Goal: Task Accomplishment & Management: Manage account settings

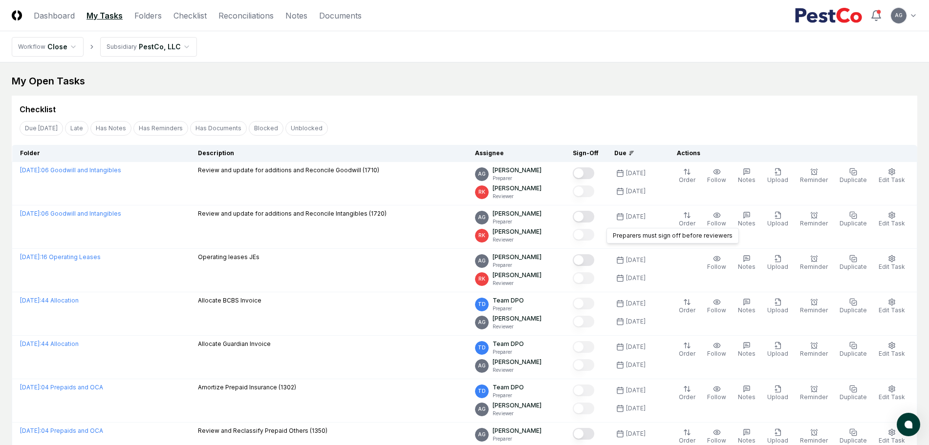
click at [584, 99] on div "Checklist" at bounding box center [464, 106] width 905 height 20
click at [468, 78] on div "My Open Tasks" at bounding box center [464, 81] width 905 height 14
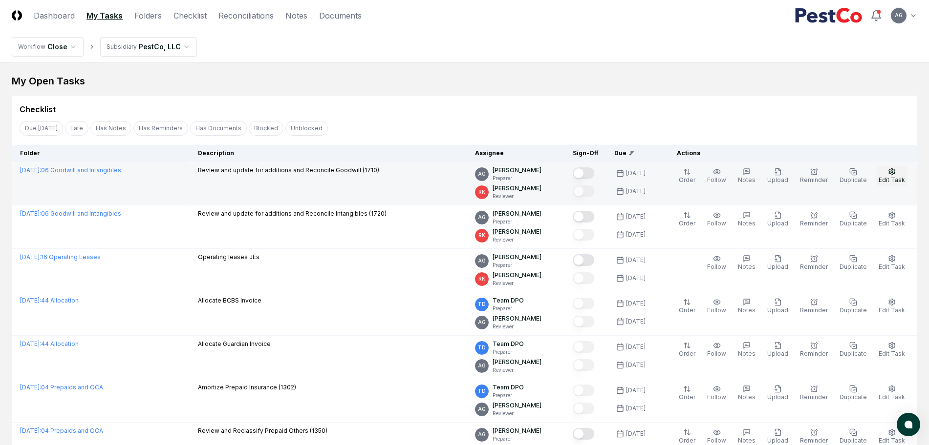
click at [899, 174] on button "Edit Task" at bounding box center [891, 176] width 30 height 21
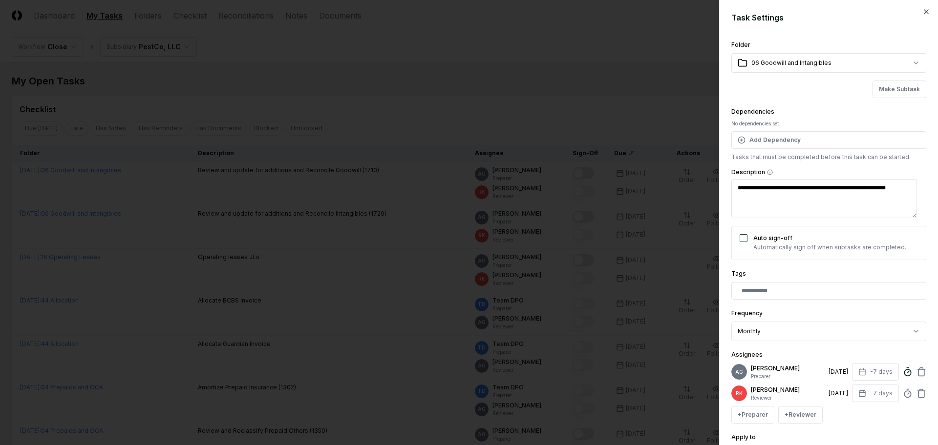
click at [904, 376] on circle at bounding box center [907, 373] width 6 height 6
type textarea "*"
type input "*****"
click at [912, 308] on div "**********" at bounding box center [828, 325] width 195 height 34
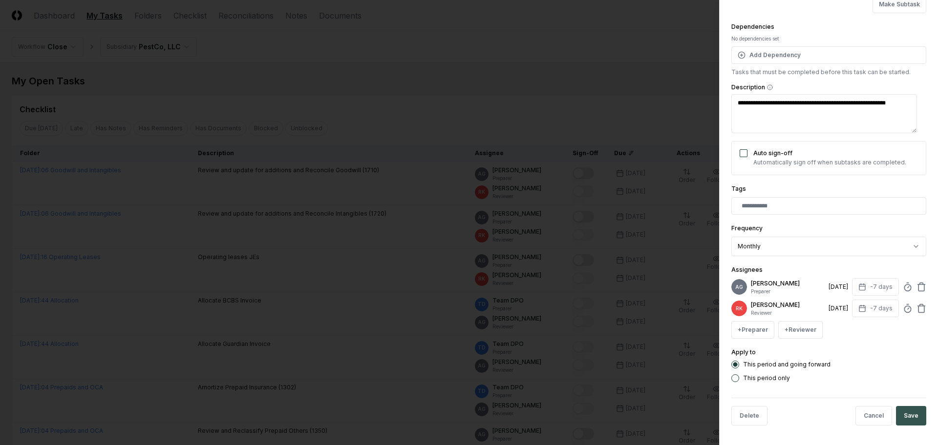
click at [902, 419] on button "Save" at bounding box center [911, 416] width 30 height 20
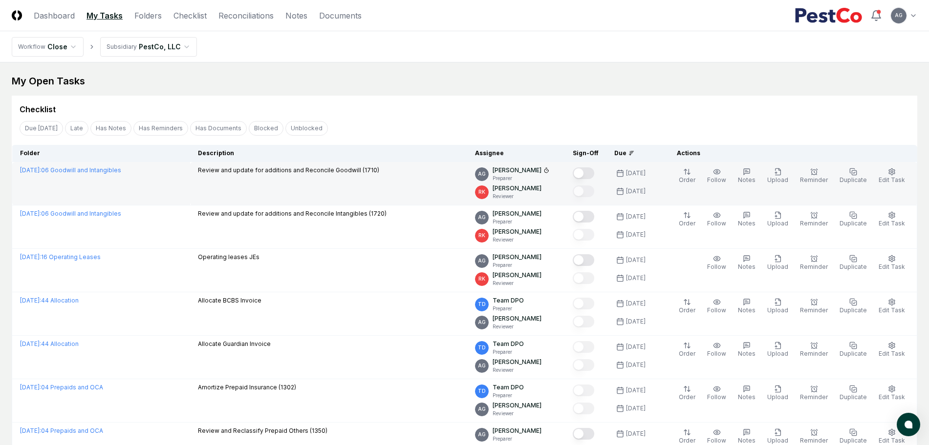
click at [594, 171] on button "Mark complete" at bounding box center [582, 174] width 21 height 12
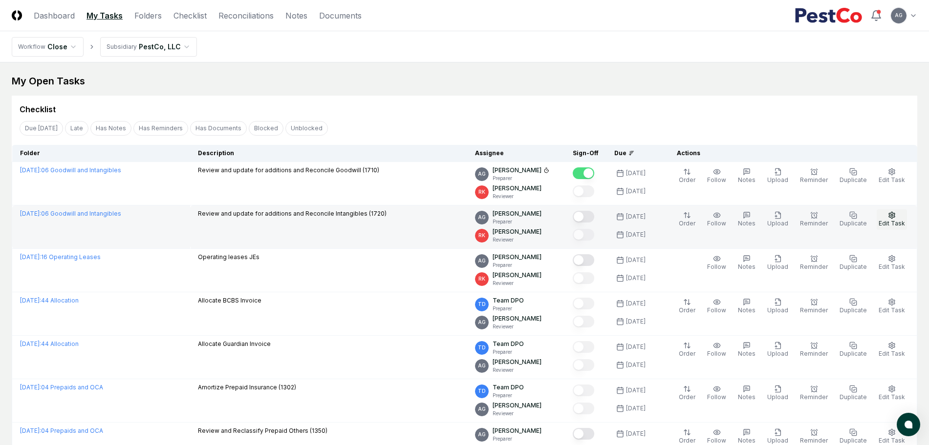
click at [890, 214] on icon "button" at bounding box center [892, 216] width 8 height 8
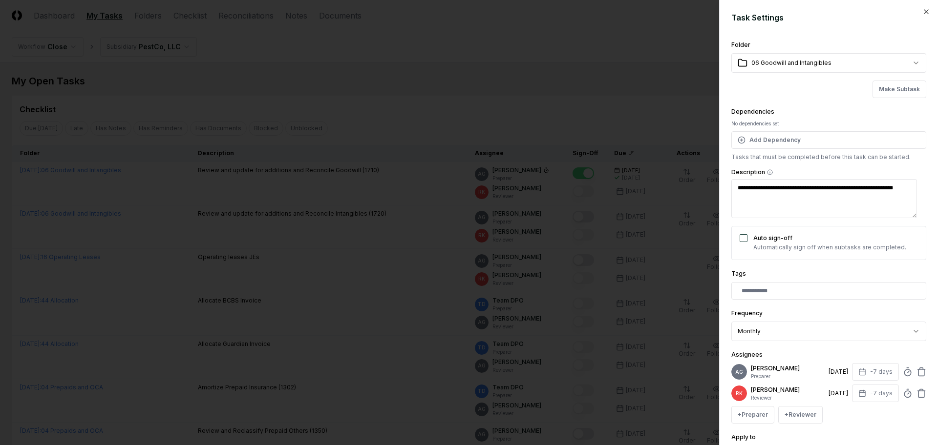
click at [892, 375] on div "AG [PERSON_NAME] Preparer [DATE] -7 days" at bounding box center [828, 372] width 195 height 18
click at [903, 375] on icon at bounding box center [908, 372] width 10 height 10
type textarea "*"
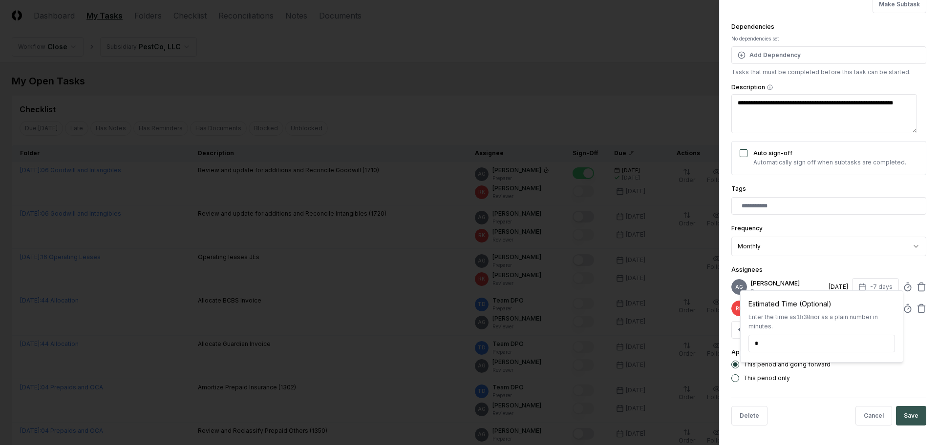
type input "*****"
click at [906, 418] on button "Save" at bounding box center [911, 416] width 30 height 20
type textarea "*"
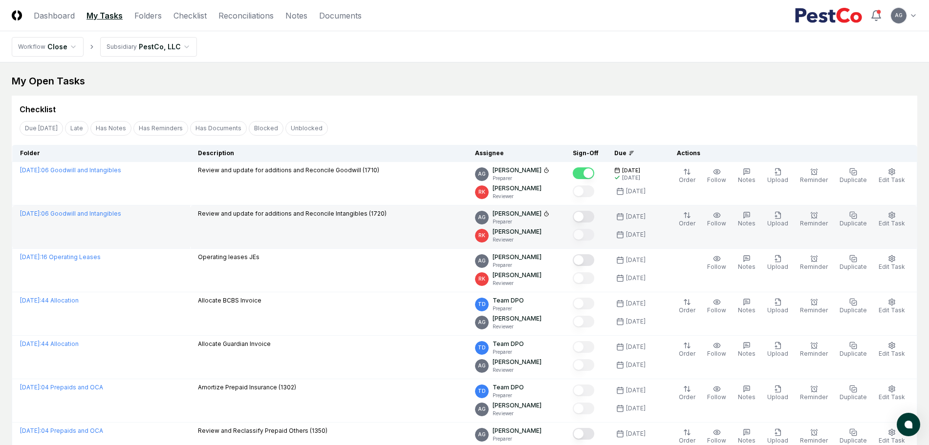
click at [592, 214] on button "Mark complete" at bounding box center [582, 217] width 21 height 12
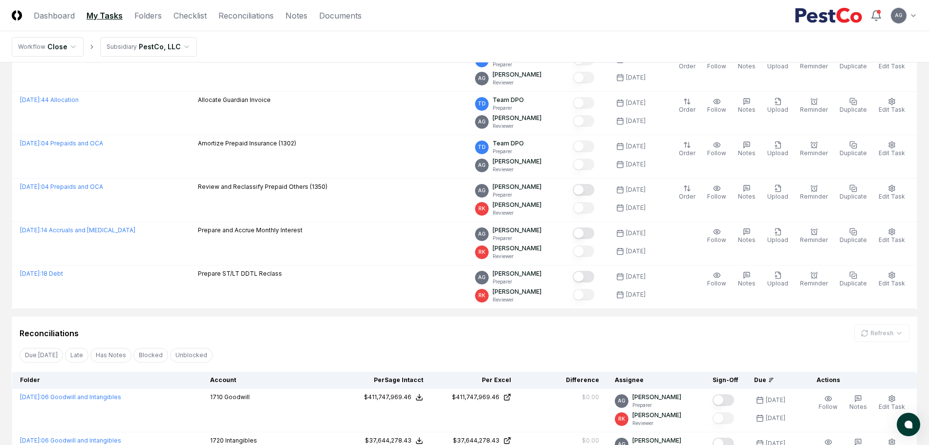
scroll to position [427, 0]
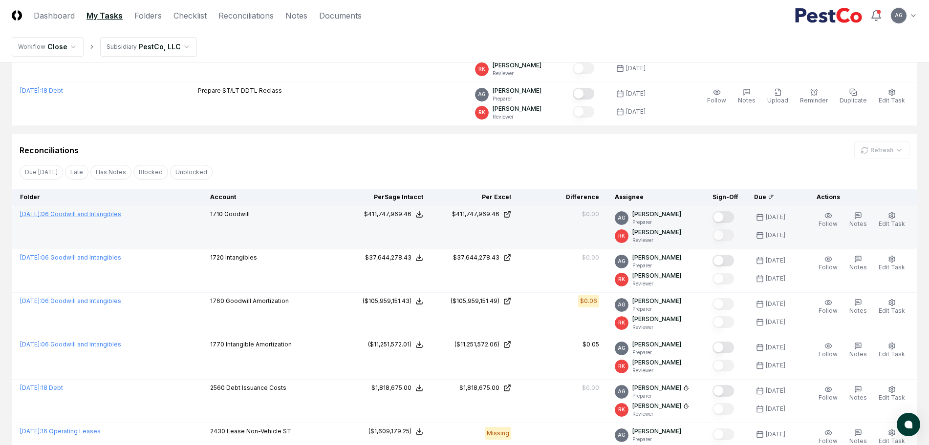
click at [108, 215] on link "[DATE] : 06 Goodwill and Intangibles" at bounding box center [70, 214] width 101 height 7
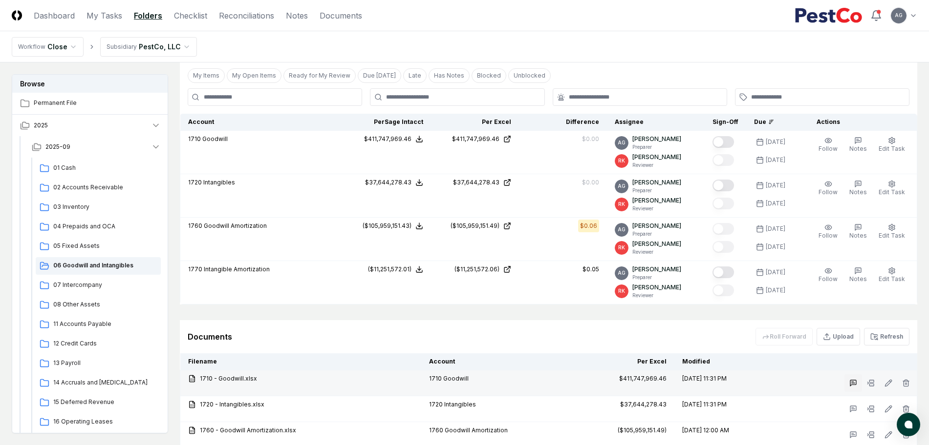
scroll to position [435, 0]
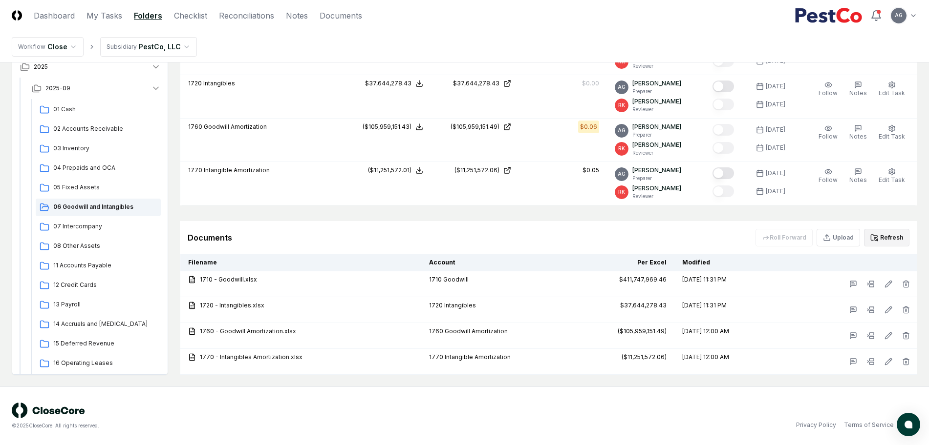
click at [888, 236] on button "Refresh" at bounding box center [886, 238] width 45 height 18
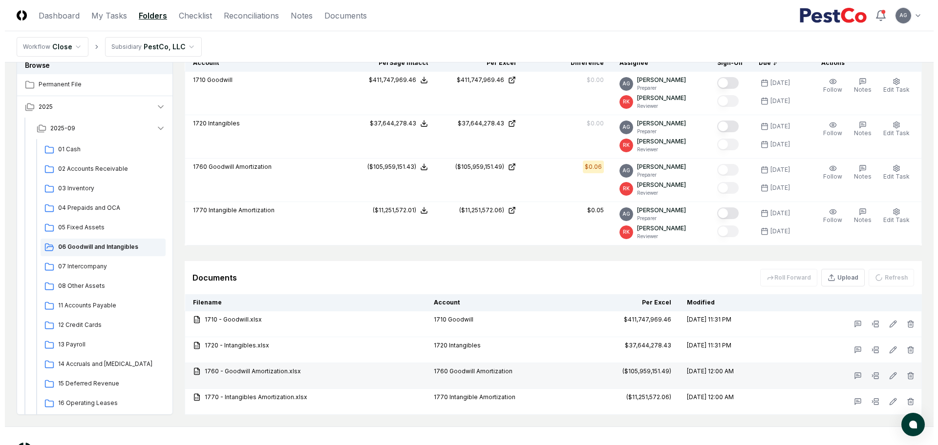
scroll to position [374, 0]
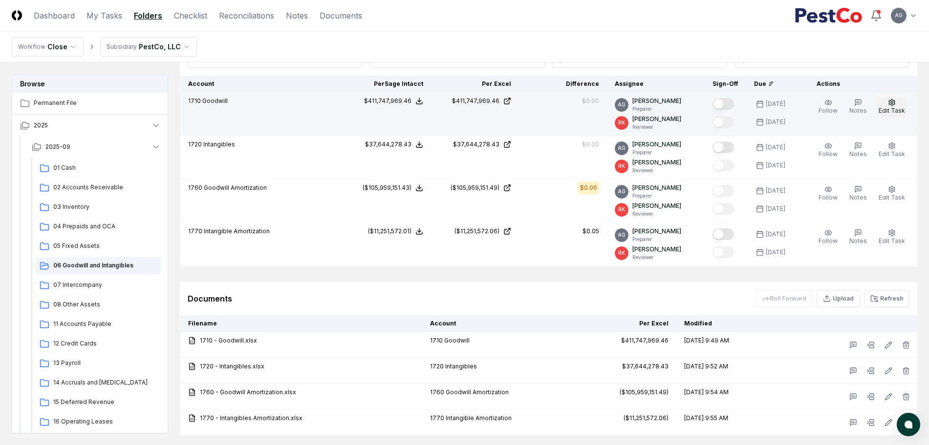
click at [896, 111] on span "Edit Task" at bounding box center [891, 110] width 26 height 7
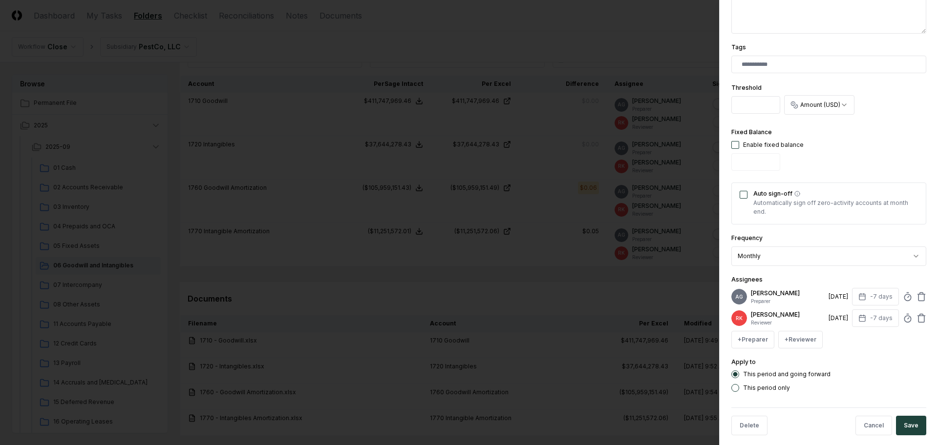
scroll to position [244, 0]
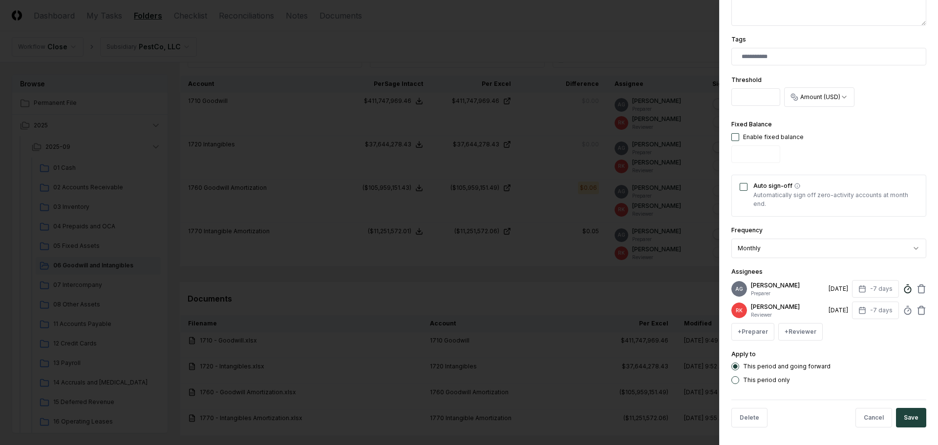
click at [903, 293] on icon at bounding box center [908, 289] width 10 height 10
type input "******"
click at [907, 420] on button "Save" at bounding box center [911, 418] width 30 height 20
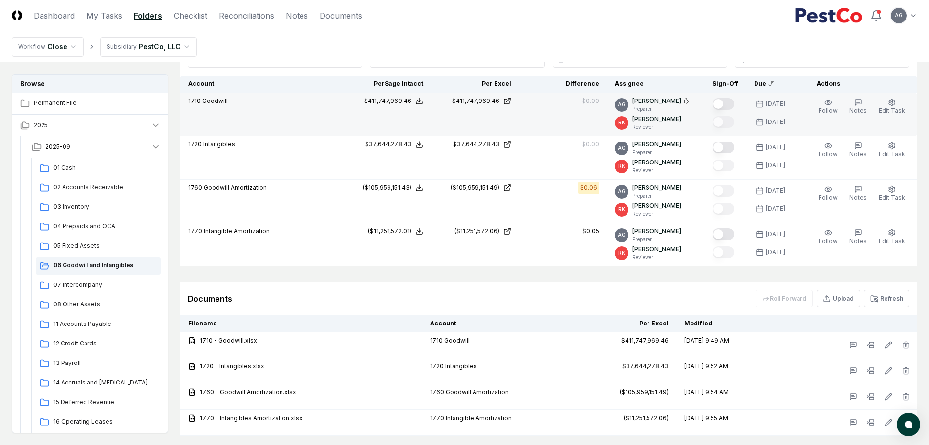
click at [731, 109] on button "Mark complete" at bounding box center [722, 104] width 21 height 12
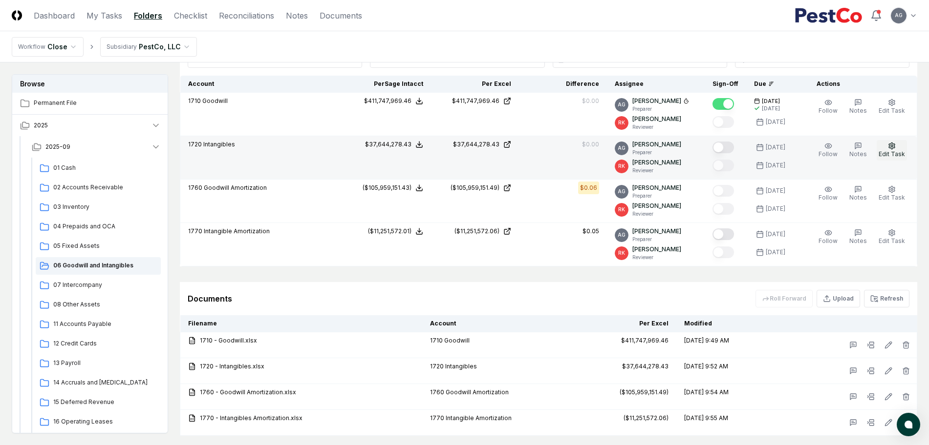
click at [898, 149] on button "Edit Task" at bounding box center [891, 150] width 30 height 21
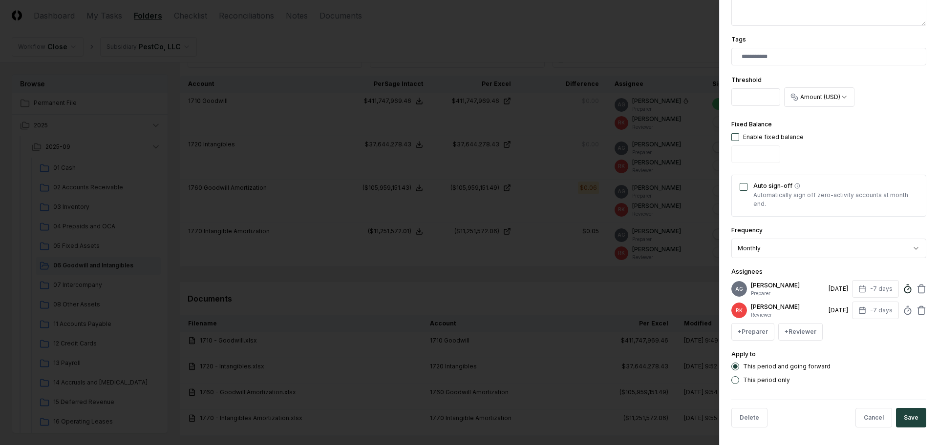
click at [904, 293] on circle at bounding box center [907, 290] width 6 height 6
type input "******"
click at [905, 424] on button "Save" at bounding box center [911, 418] width 30 height 20
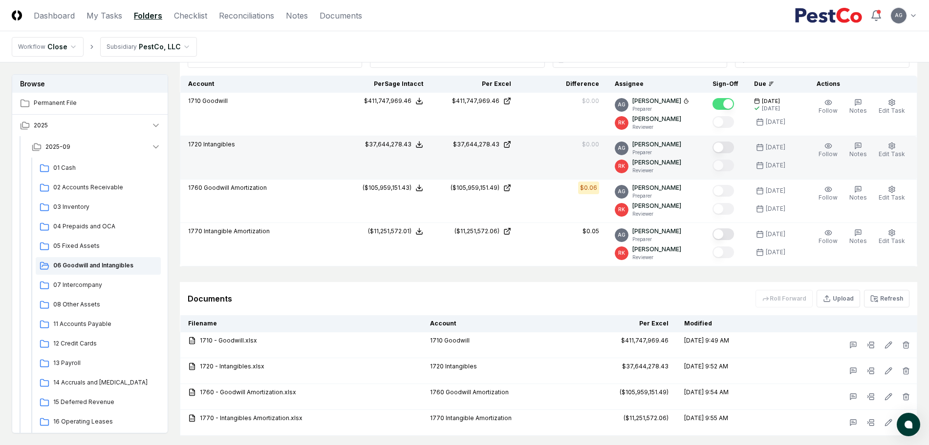
click at [731, 145] on button "Mark complete" at bounding box center [722, 148] width 21 height 12
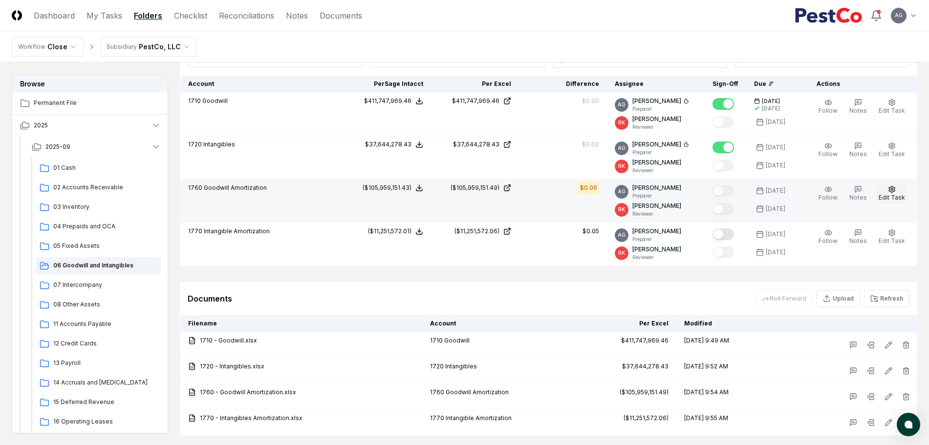
click at [898, 189] on button "Edit Task" at bounding box center [891, 194] width 30 height 21
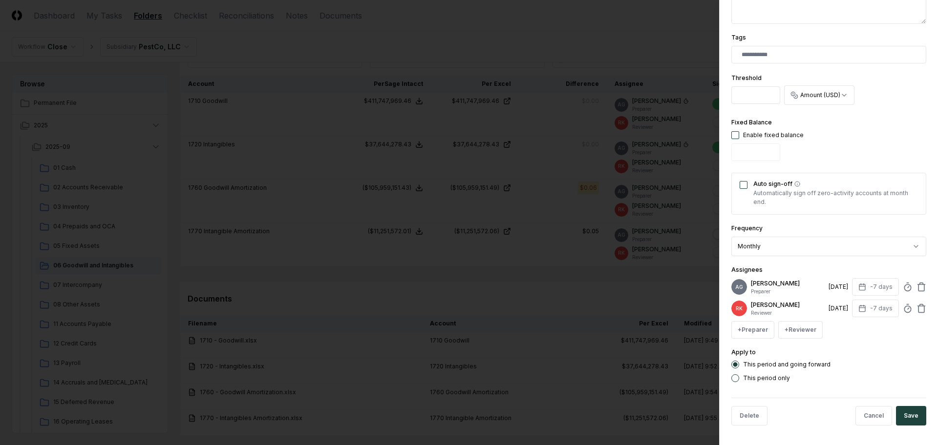
scroll to position [254, 0]
click at [903, 282] on icon at bounding box center [908, 287] width 10 height 10
type input "*****"
click at [905, 419] on button "Save" at bounding box center [911, 416] width 30 height 20
click at [585, 293] on body "CloseCore Dashboard My Tasks Folders Checklist Reconciliations Notes Documents …" at bounding box center [464, 66] width 929 height 881
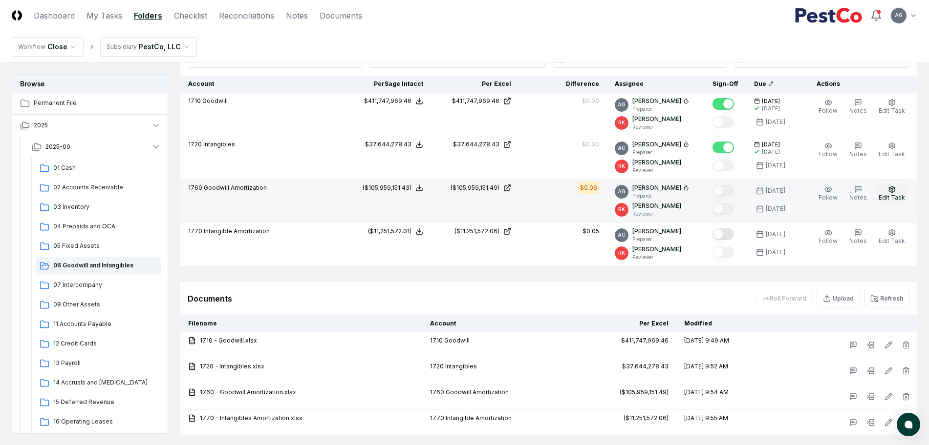
click at [895, 192] on icon "button" at bounding box center [892, 190] width 8 height 8
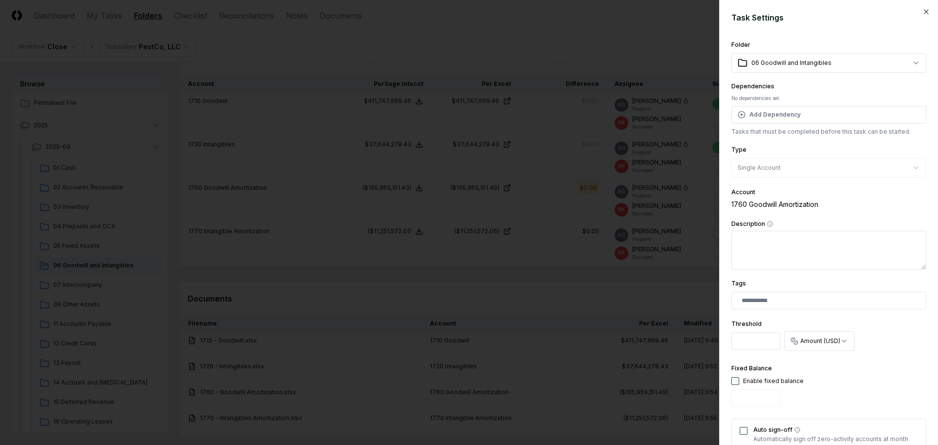
click at [764, 338] on input "****" at bounding box center [755, 342] width 49 height 18
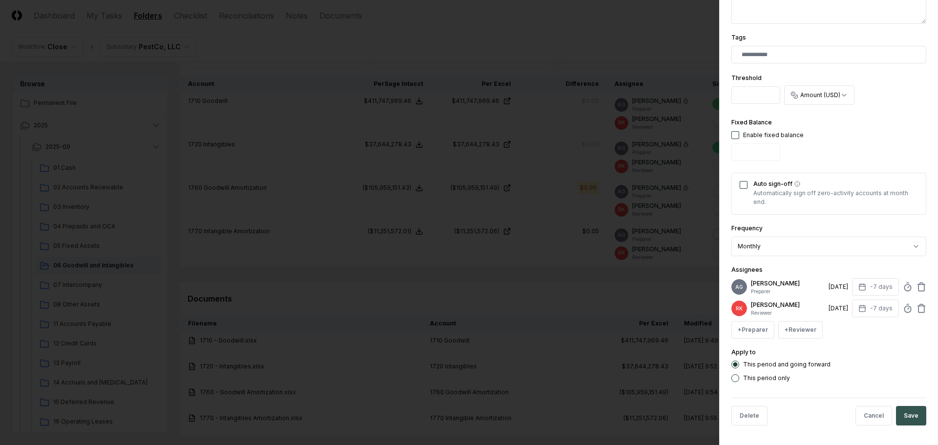
type input "****"
click at [903, 422] on button "Save" at bounding box center [911, 416] width 30 height 20
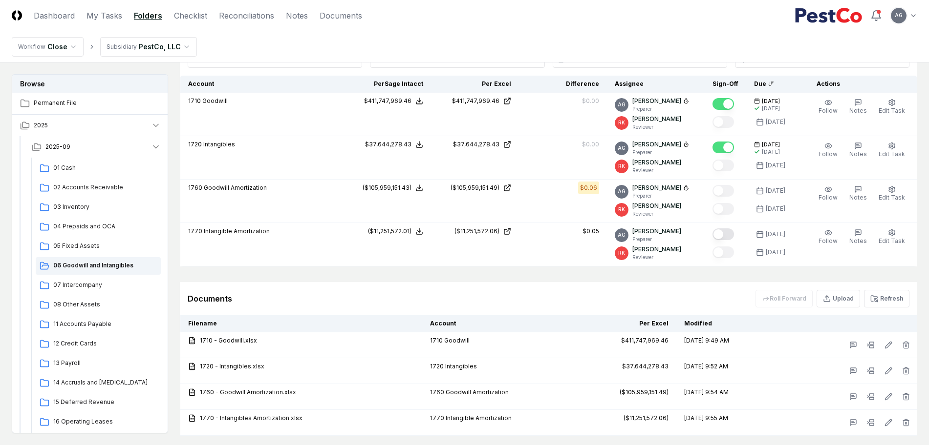
click at [616, 302] on html "CloseCore Dashboard My Tasks Folders Checklist Reconciliations Notes Documents …" at bounding box center [464, 66] width 929 height 881
click at [730, 195] on button "Mark complete" at bounding box center [722, 191] width 21 height 12
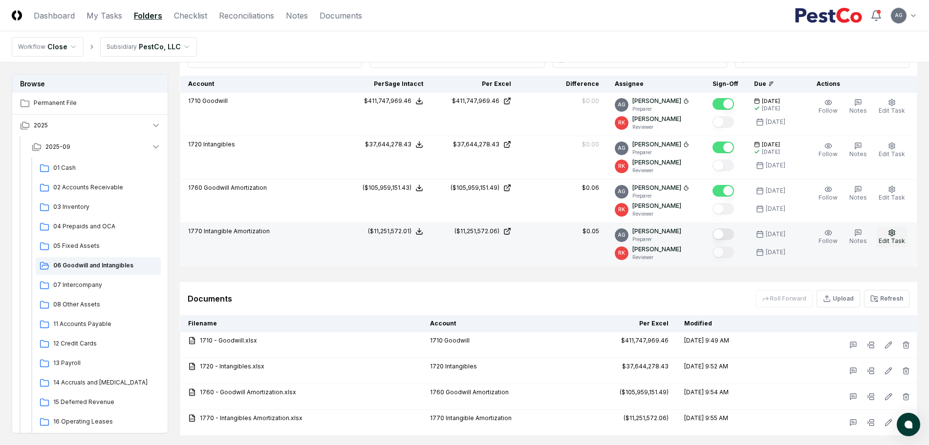
click at [895, 236] on icon "button" at bounding box center [892, 233] width 8 height 8
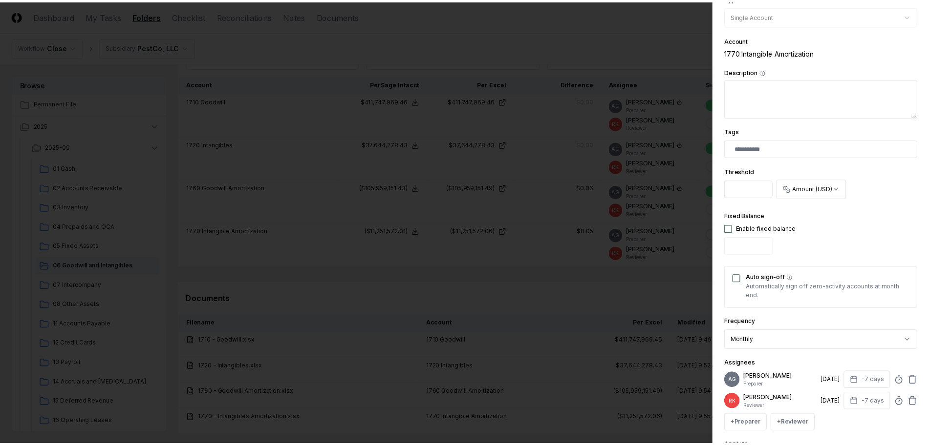
scroll to position [244, 0]
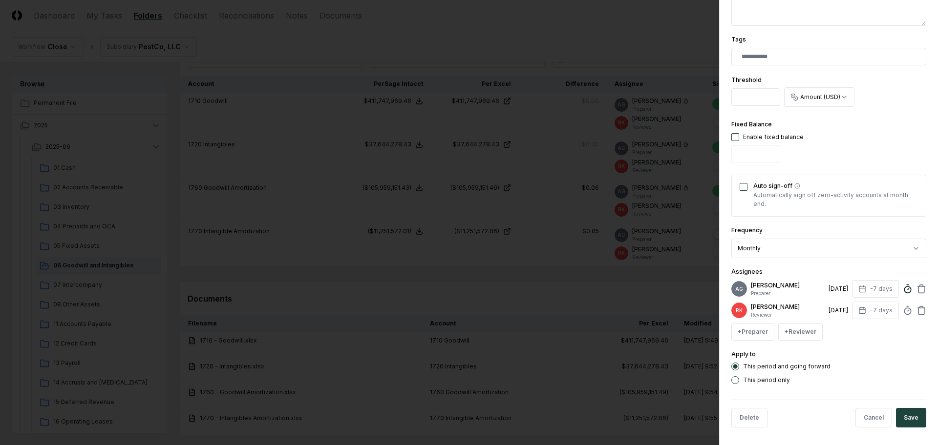
click at [904, 293] on circle at bounding box center [907, 290] width 6 height 6
type input "*****"
click at [913, 424] on button "Save" at bounding box center [911, 418] width 30 height 20
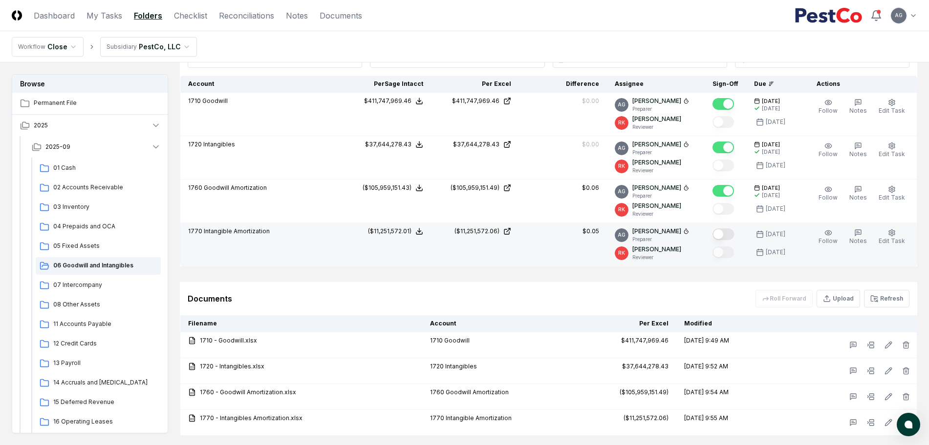
click at [728, 232] on button "Mark complete" at bounding box center [722, 235] width 21 height 12
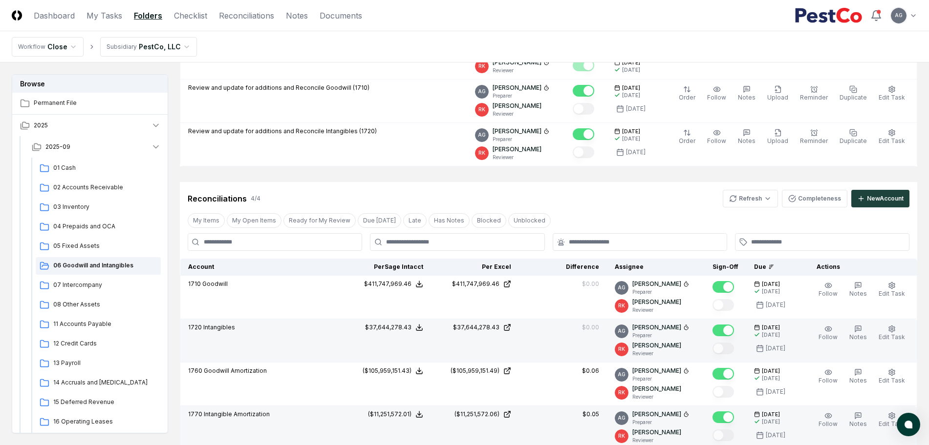
scroll to position [130, 0]
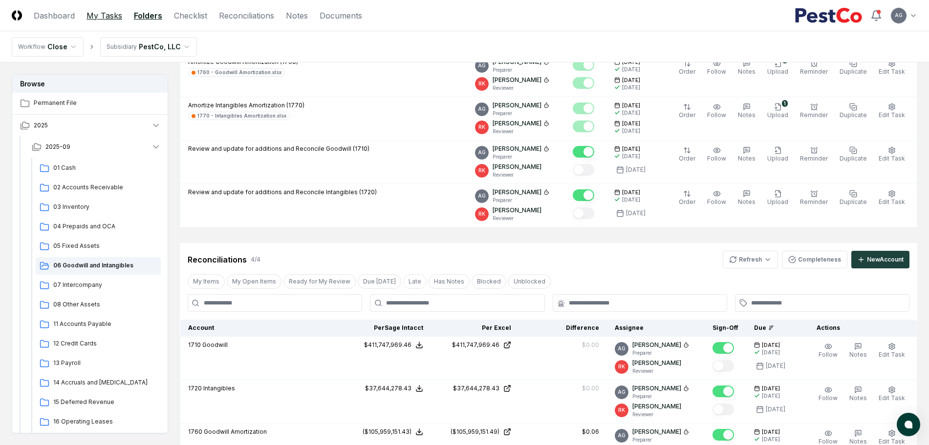
click at [86, 14] on link "My Tasks" at bounding box center [104, 16] width 36 height 12
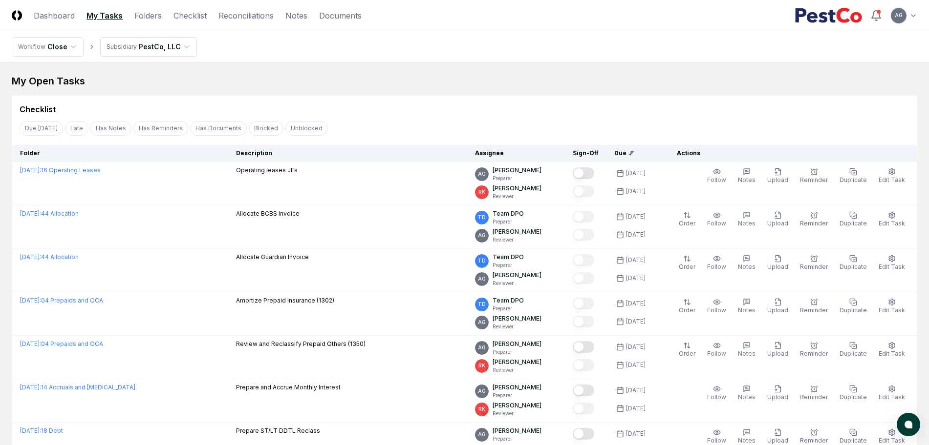
click at [433, 84] on div "My Open Tasks" at bounding box center [464, 81] width 905 height 14
click at [153, 16] on link "Folders" at bounding box center [147, 16] width 27 height 12
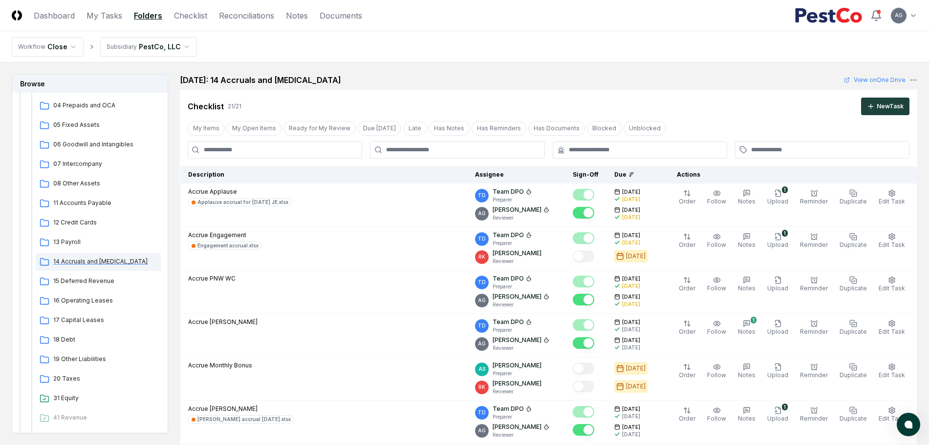
scroll to position [122, 0]
click at [70, 340] on span "18 Debt" at bounding box center [105, 339] width 104 height 9
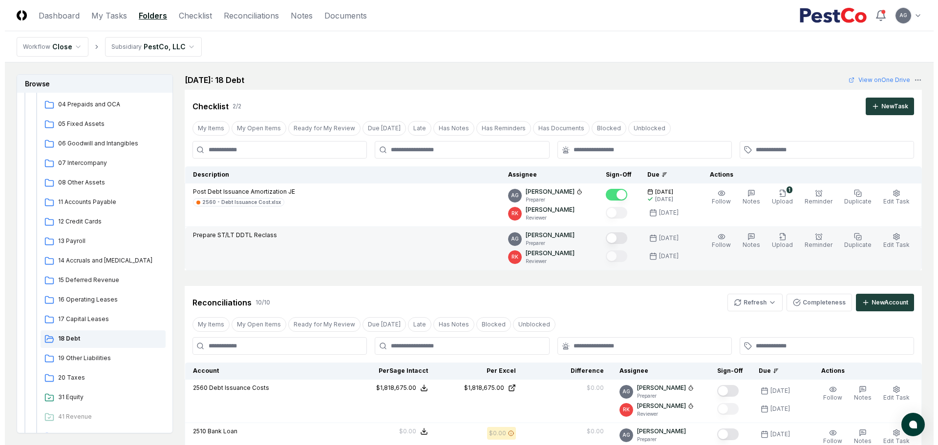
scroll to position [61, 0]
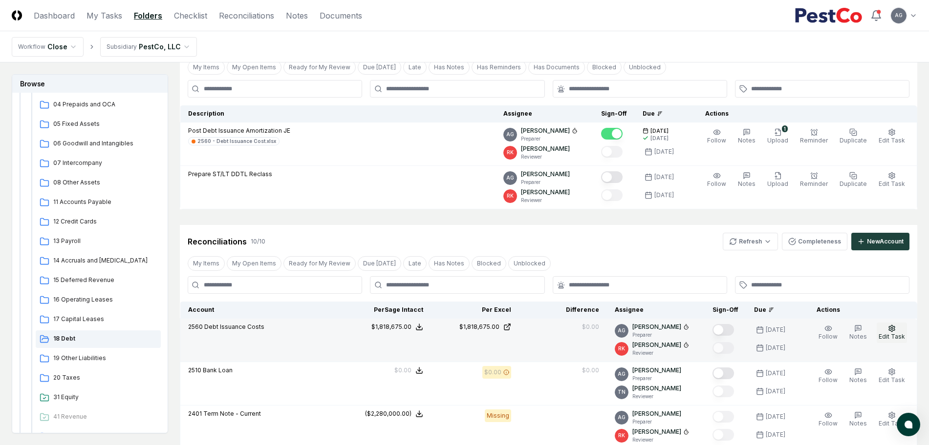
click at [891, 333] on span "Edit Task" at bounding box center [891, 336] width 26 height 7
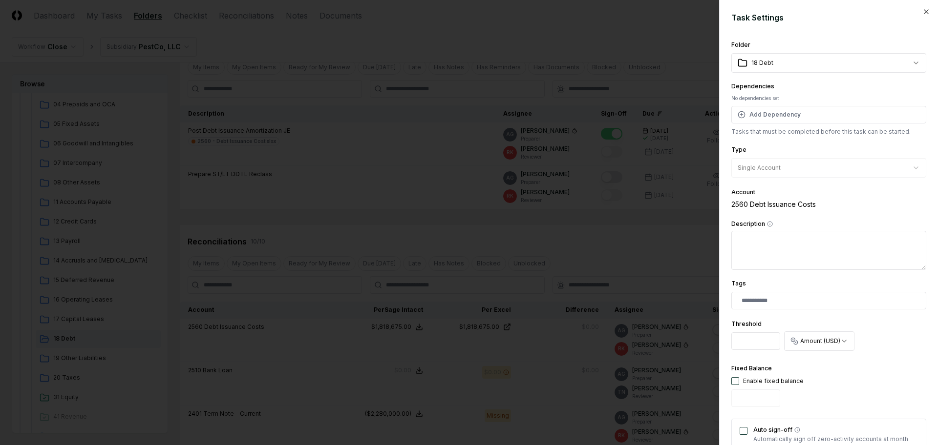
click at [678, 259] on div at bounding box center [469, 222] width 938 height 445
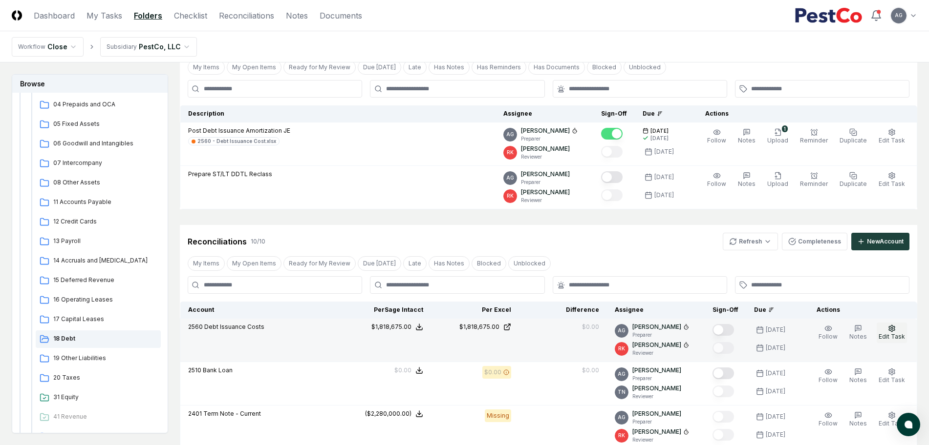
click at [886, 334] on span "Edit Task" at bounding box center [891, 336] width 26 height 7
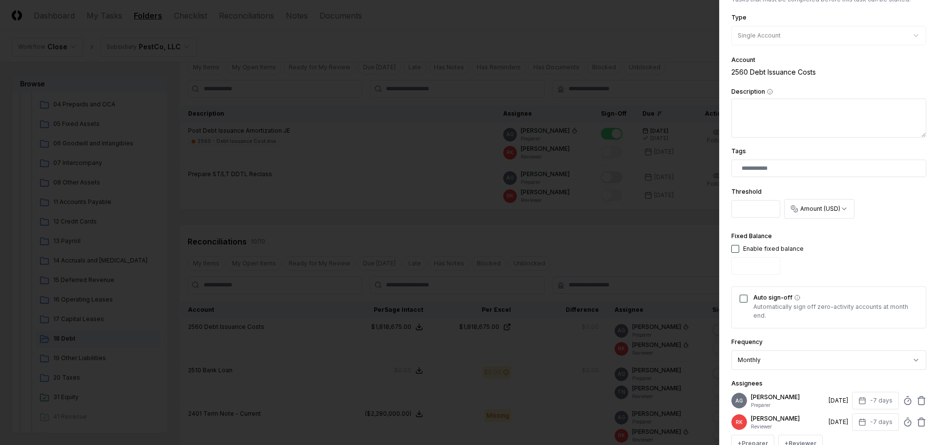
scroll to position [183, 0]
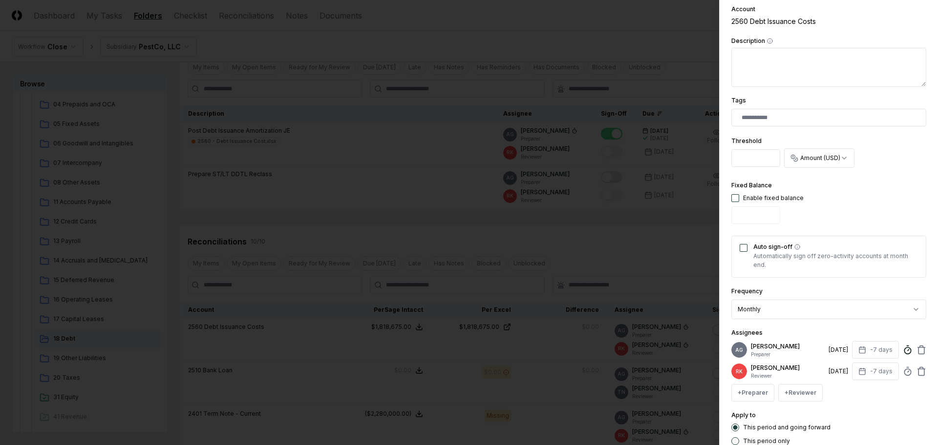
click at [903, 355] on icon at bounding box center [908, 350] width 10 height 10
click at [763, 416] on input "******" at bounding box center [821, 414] width 147 height 18
drag, startPoint x: 782, startPoint y: 414, endPoint x: 719, endPoint y: 402, distance: 63.2
click at [717, 411] on body "CloseCore Dashboard My Tasks Folders Checklist Reconciliations Notes Documents …" at bounding box center [464, 427] width 929 height 977
click at [767, 415] on input "******" at bounding box center [821, 414] width 147 height 18
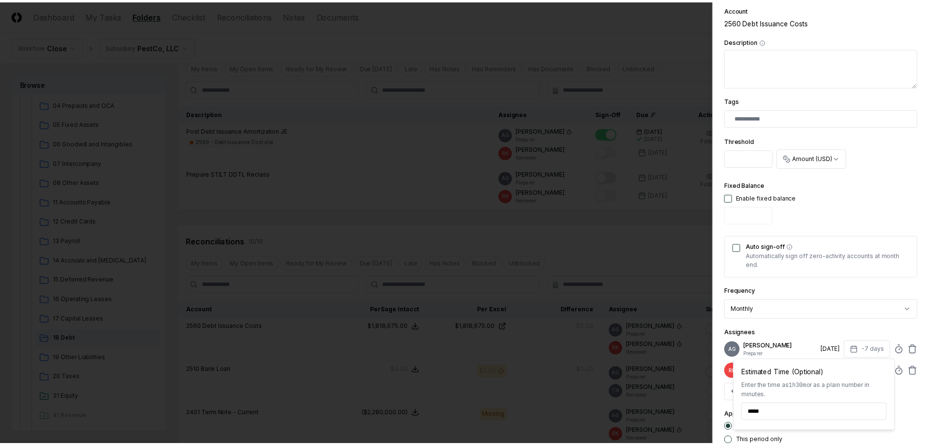
scroll to position [254, 0]
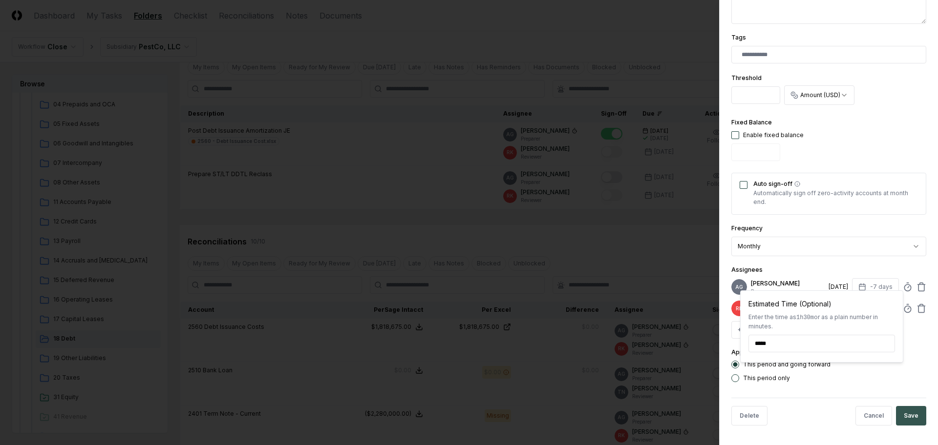
type input "*****"
click at [911, 413] on button "Save" at bounding box center [911, 416] width 30 height 20
click at [647, 255] on body "CloseCore Dashboard My Tasks Folders Checklist Reconciliations Notes Documents …" at bounding box center [464, 427] width 929 height 977
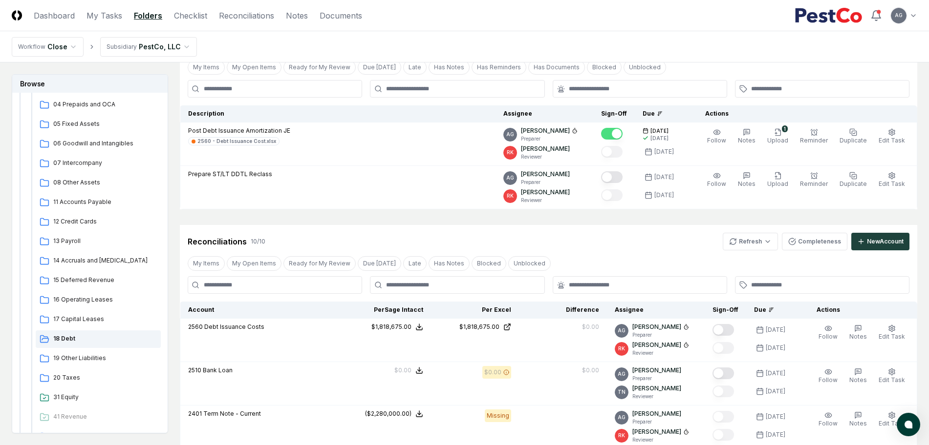
click at [673, 237] on div "Reconciliations 10 / 10 Refresh Completeness New Account" at bounding box center [548, 242] width 721 height 18
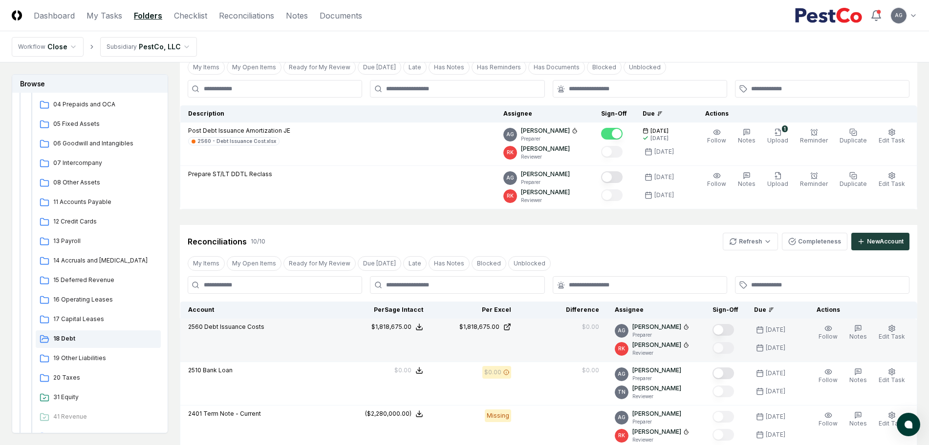
click at [734, 327] on button "Mark complete" at bounding box center [722, 330] width 21 height 12
click at [587, 235] on div "Reconciliations 10 / 10 Refresh Completeness New Account" at bounding box center [548, 242] width 721 height 18
click at [113, 17] on link "My Tasks" at bounding box center [104, 16] width 36 height 12
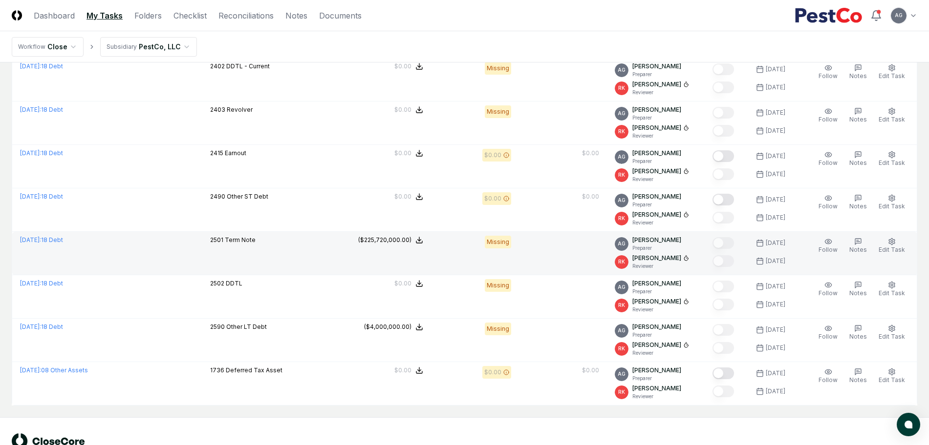
scroll to position [737, 0]
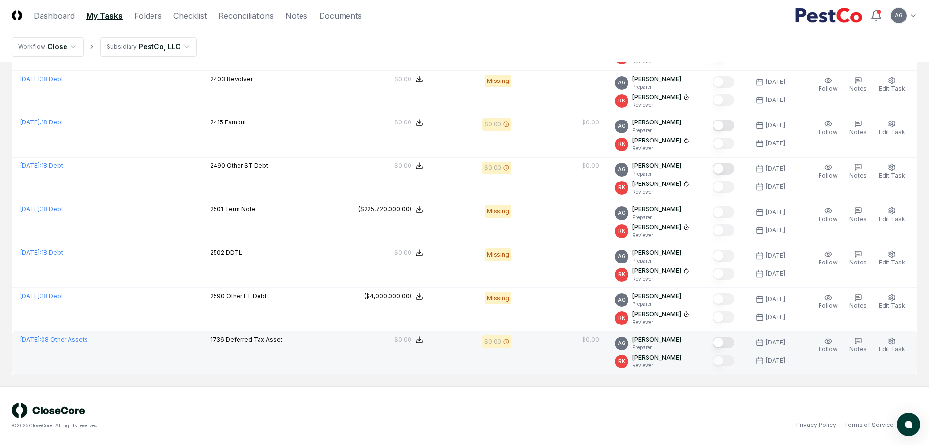
click at [370, 367] on td "$0.00" at bounding box center [387, 353] width 88 height 43
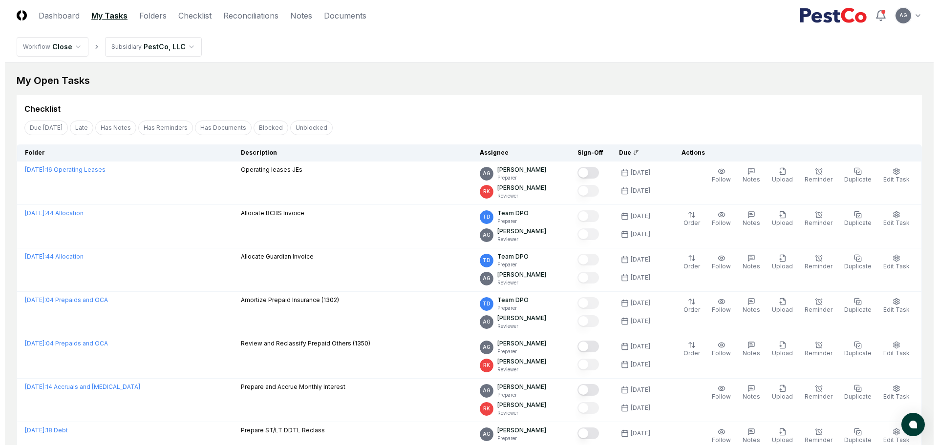
scroll to position [0, 0]
click at [511, 102] on div "Checklist" at bounding box center [464, 106] width 905 height 20
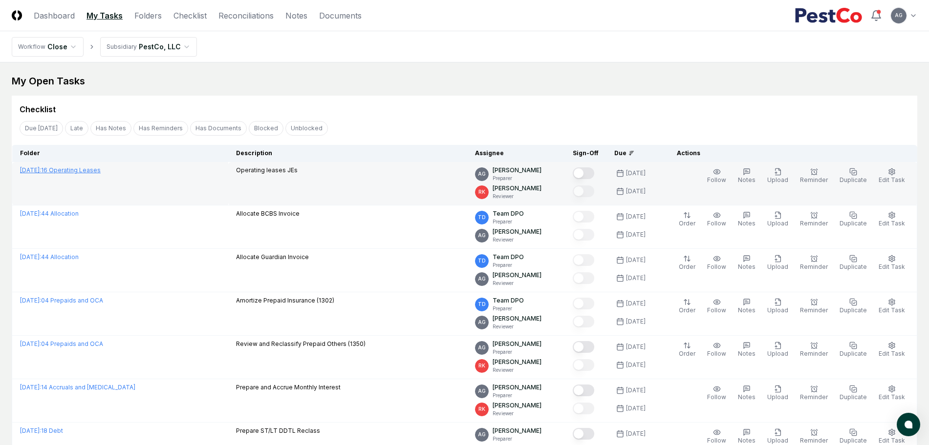
click at [88, 169] on link "[DATE] : 16 Operating Leases" at bounding box center [60, 170] width 81 height 7
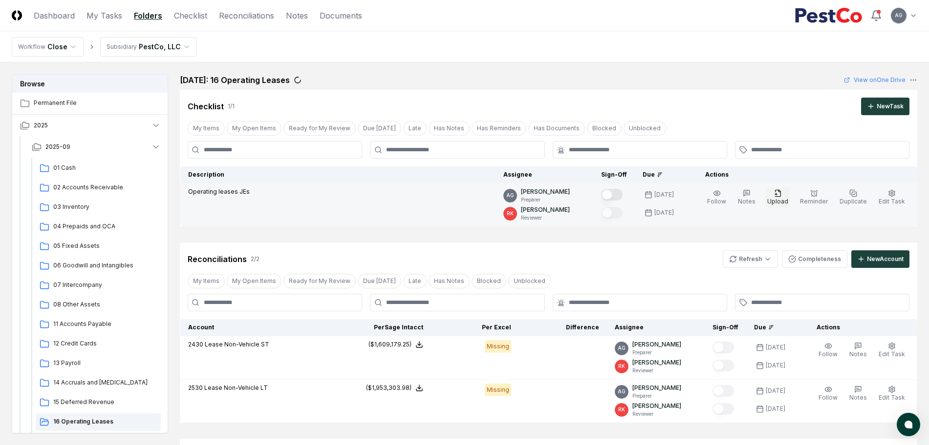
click at [776, 202] on span "Upload" at bounding box center [777, 201] width 21 height 7
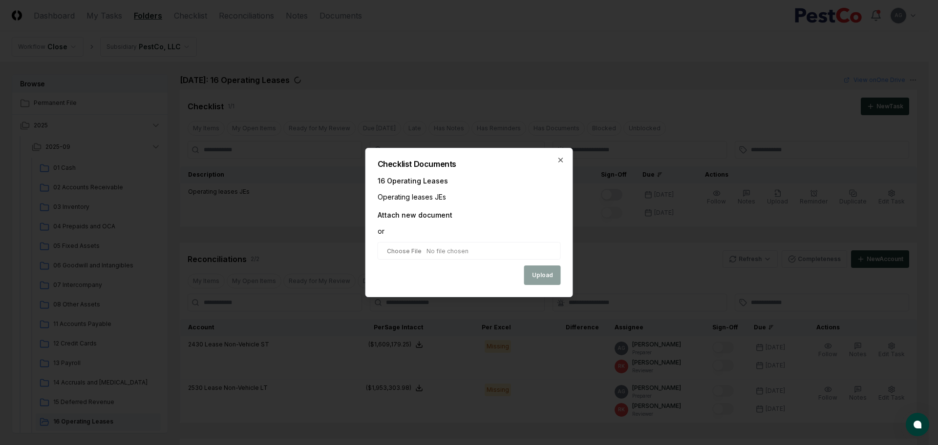
click at [421, 249] on input "file" at bounding box center [469, 251] width 183 height 18
type input "**********"
click at [531, 278] on button "Upload" at bounding box center [542, 277] width 37 height 20
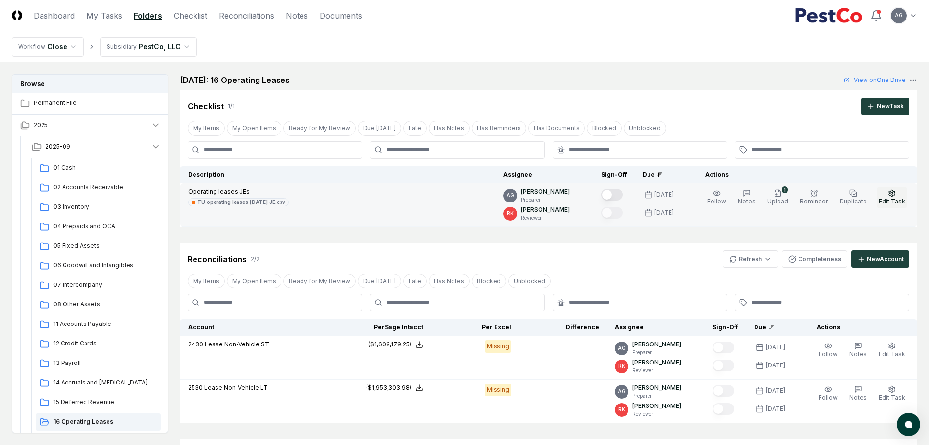
click at [898, 194] on button "Edit Task" at bounding box center [891, 198] width 30 height 21
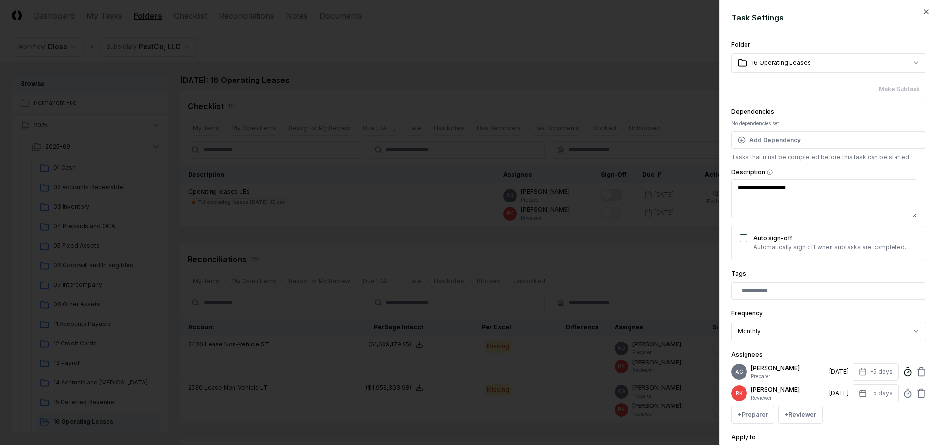
click at [904, 375] on circle at bounding box center [907, 373] width 6 height 6
type textarea "*"
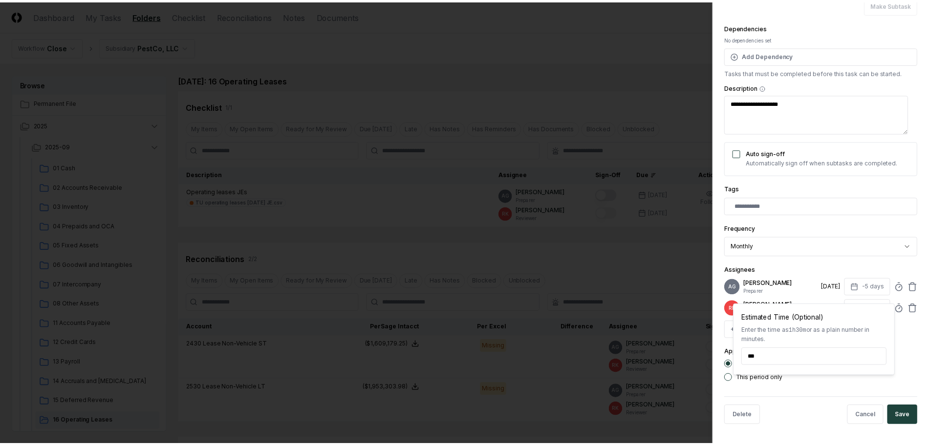
scroll to position [92, 0]
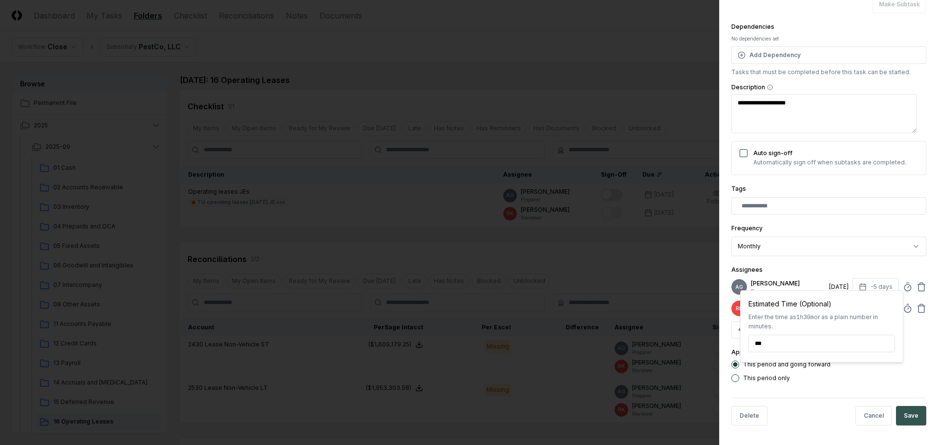
type input "*****"
click at [899, 416] on button "Save" at bounding box center [911, 416] width 30 height 20
type textarea "*"
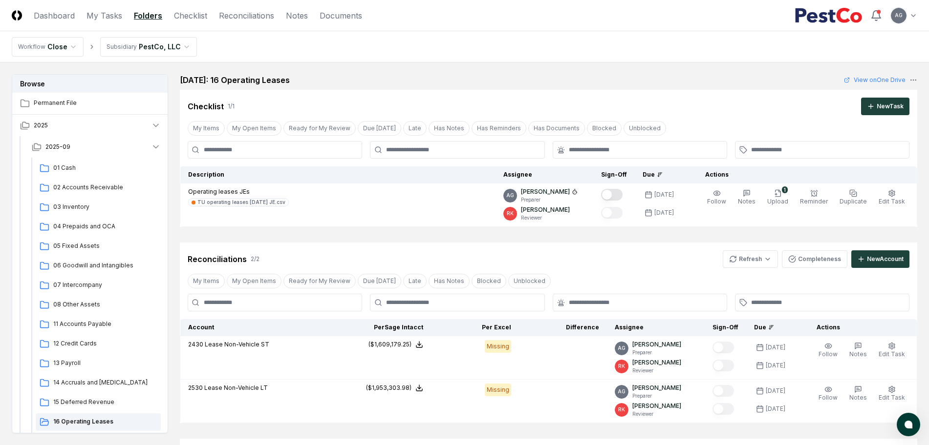
click at [650, 252] on div "Reconciliations 2 / 2 Refresh Completeness New Account" at bounding box center [548, 260] width 721 height 18
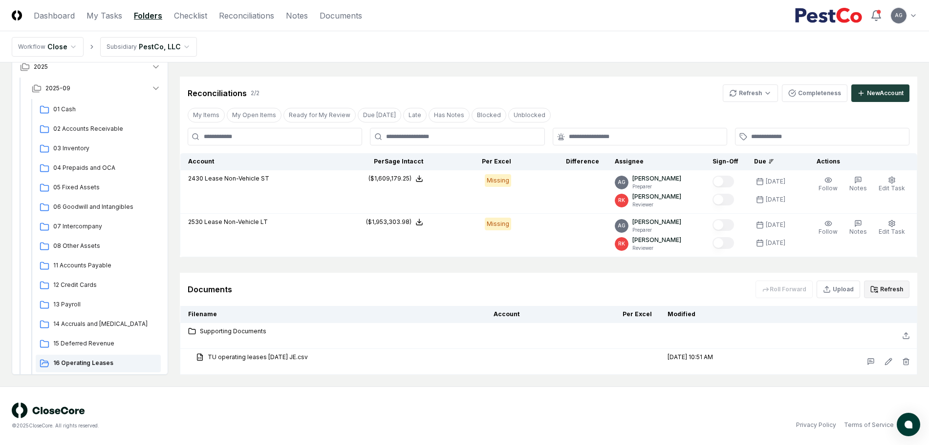
click at [887, 291] on button "Refresh" at bounding box center [886, 290] width 45 height 18
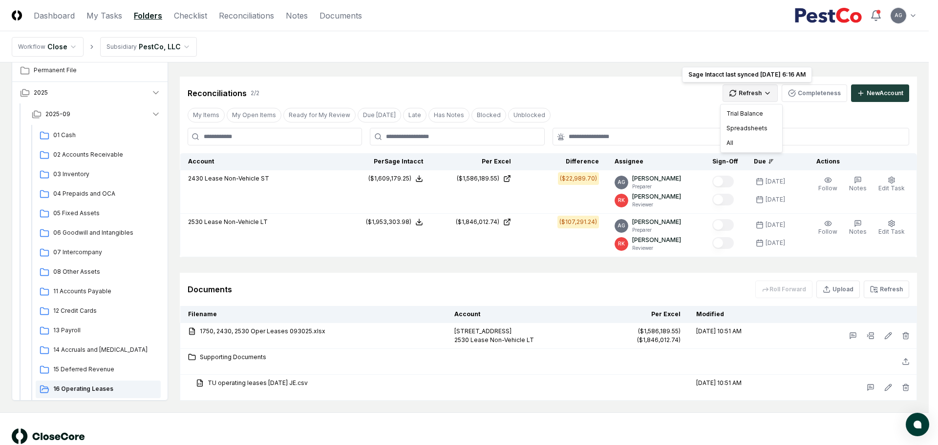
click at [745, 94] on html "CloseCore Dashboard My Tasks Folders Checklist Reconciliations Notes Documents …" at bounding box center [469, 152] width 938 height 637
click at [744, 109] on div "Trial Balance" at bounding box center [751, 113] width 58 height 15
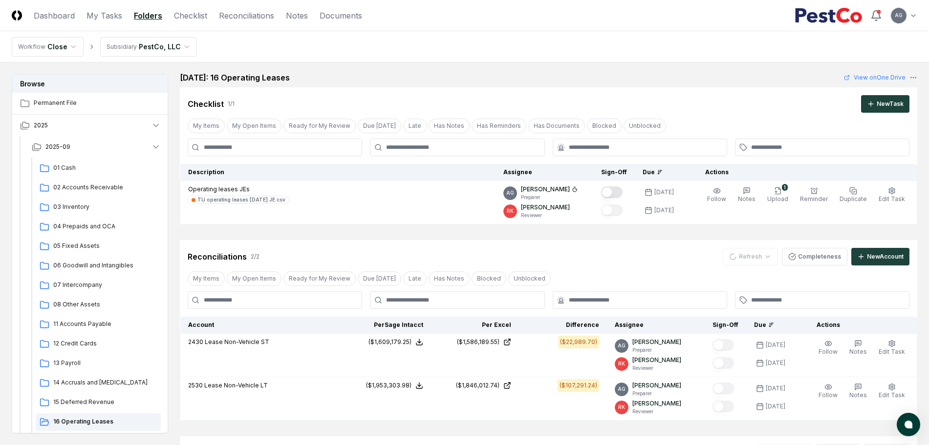
scroll to position [0, 0]
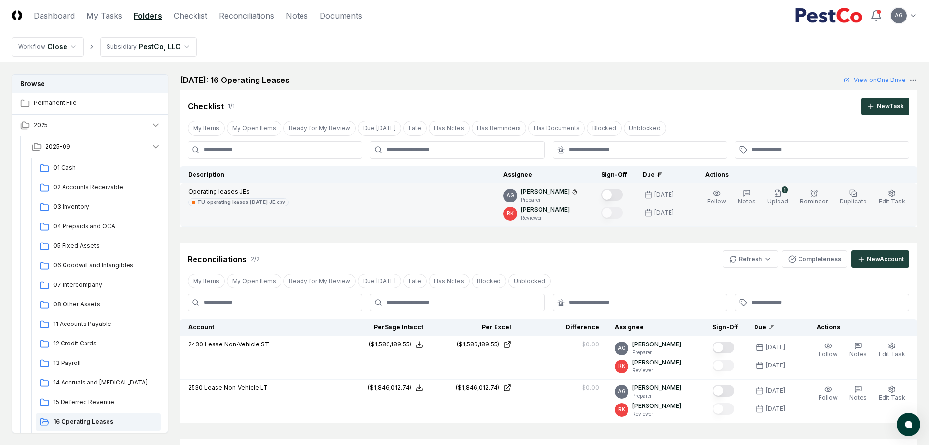
click at [622, 194] on button "Mark complete" at bounding box center [611, 195] width 21 height 12
click at [627, 254] on div "Reconciliations 2 / 2 Refresh Completeness New Account" at bounding box center [548, 260] width 721 height 18
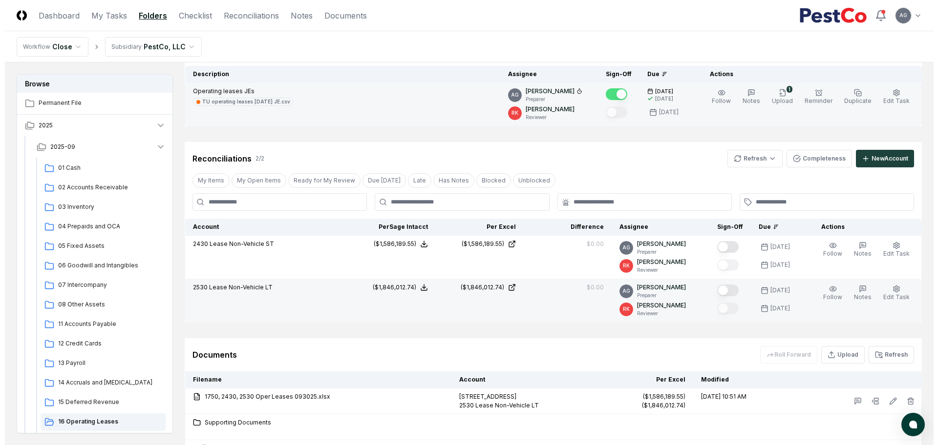
scroll to position [122, 0]
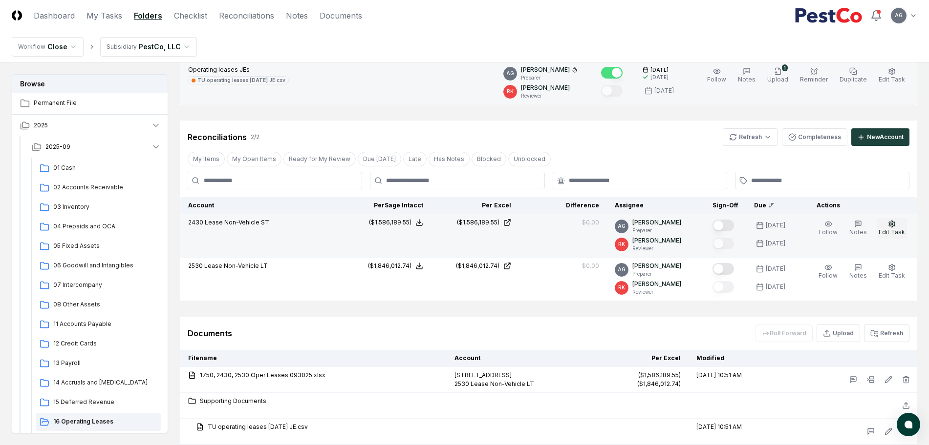
click at [899, 228] on button "Edit Task" at bounding box center [891, 228] width 30 height 21
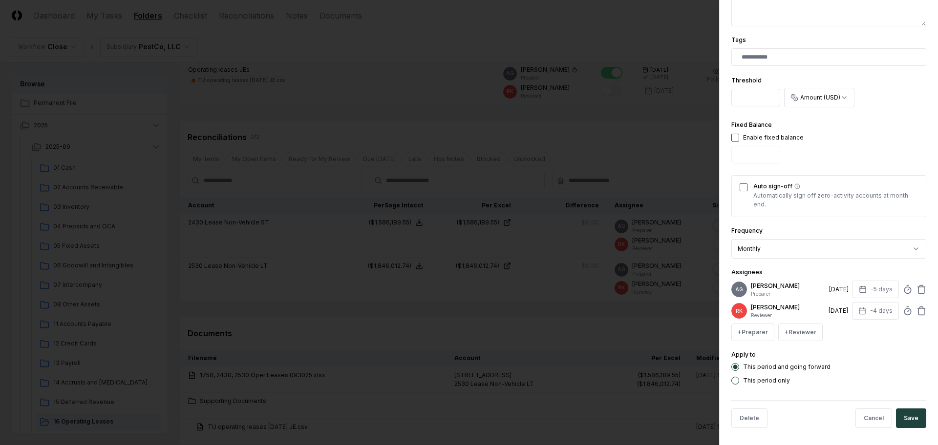
scroll to position [244, 0]
click at [903, 294] on icon at bounding box center [908, 289] width 10 height 10
type input "*****"
click at [906, 424] on button "Save" at bounding box center [911, 418] width 30 height 20
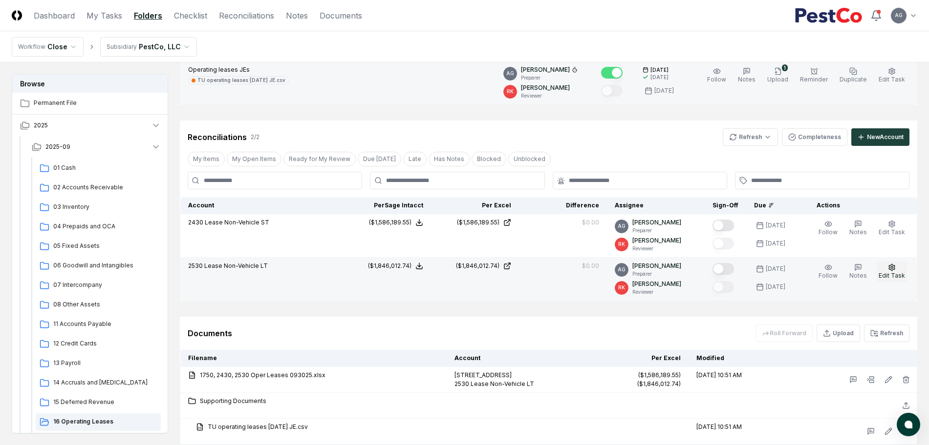
click at [893, 267] on icon "button" at bounding box center [892, 268] width 8 height 8
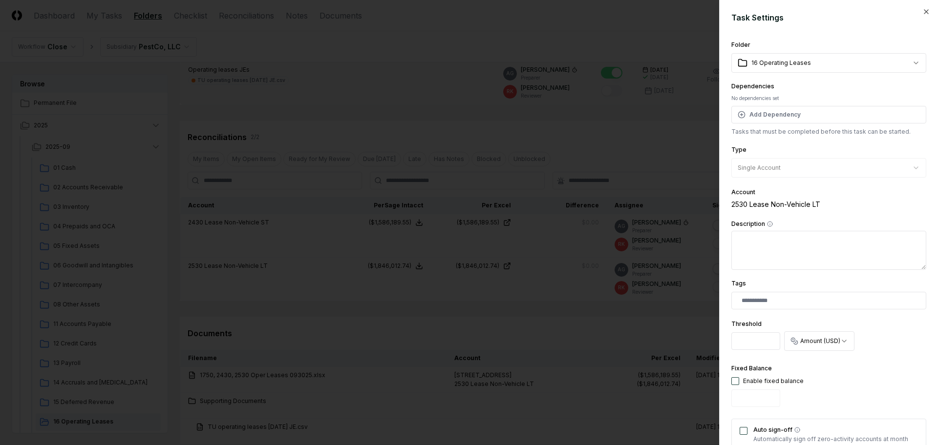
scroll to position [183, 0]
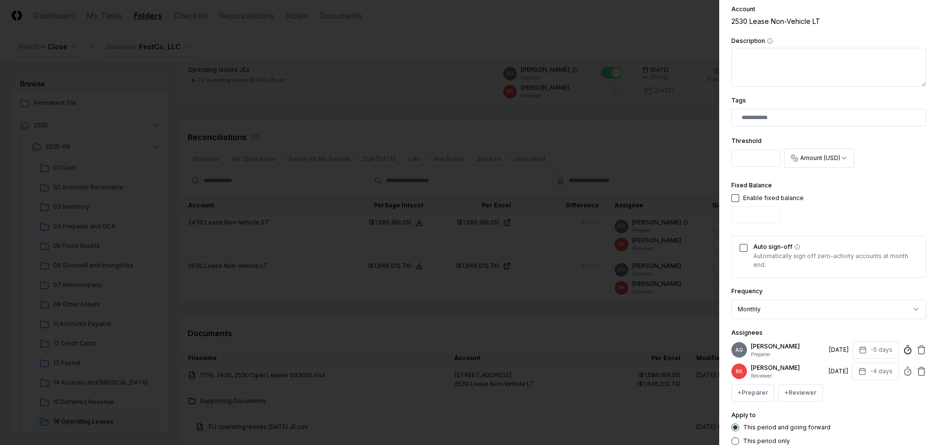
click at [903, 352] on icon at bounding box center [908, 350] width 10 height 10
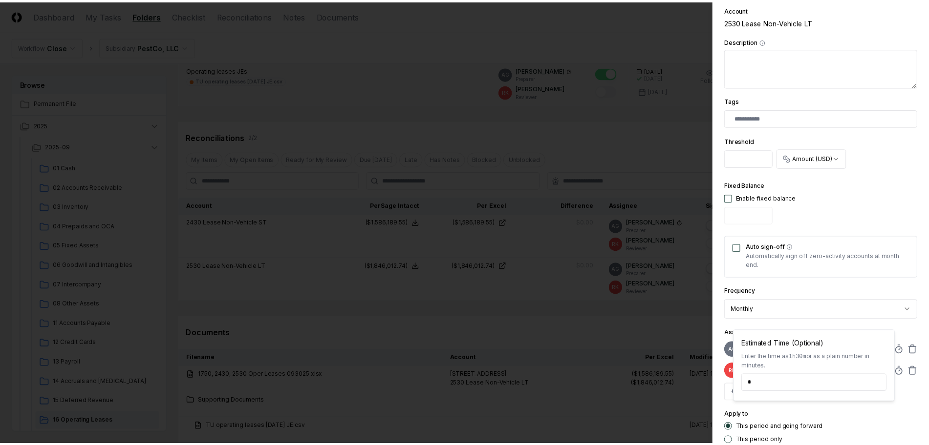
scroll to position [254, 0]
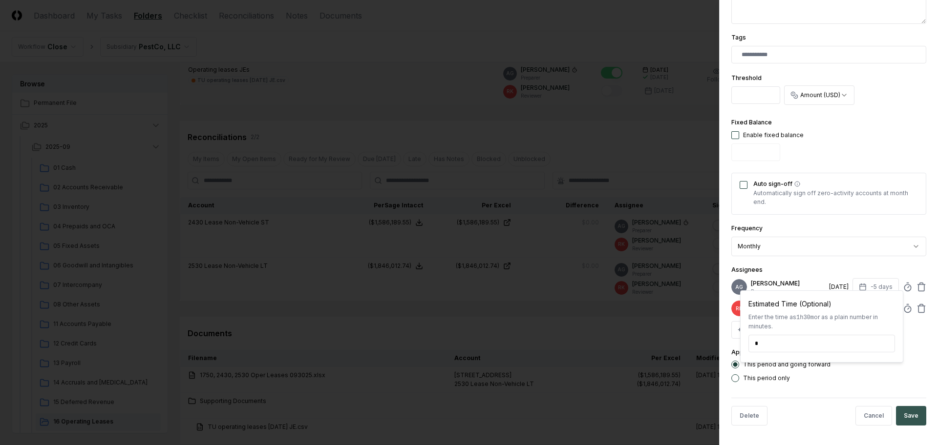
type input "*****"
click at [897, 410] on button "Save" at bounding box center [911, 416] width 30 height 20
click at [560, 332] on body "CloseCore Dashboard My Tasks Folders Checklist Reconciliations Notes Documents …" at bounding box center [464, 196] width 929 height 637
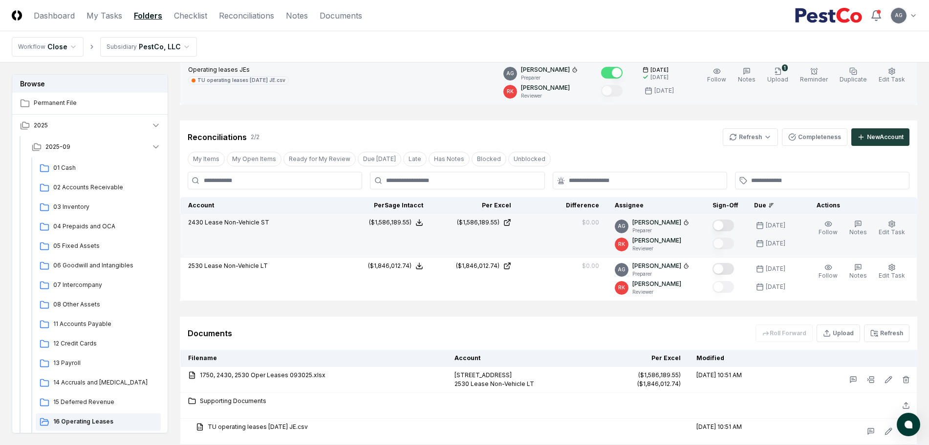
click at [730, 223] on button "Mark complete" at bounding box center [722, 226] width 21 height 12
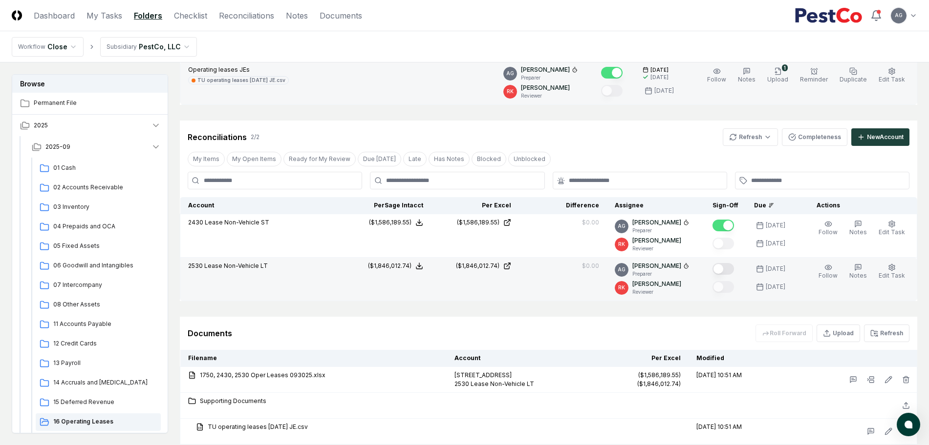
click at [732, 268] on button "Mark complete" at bounding box center [722, 269] width 21 height 12
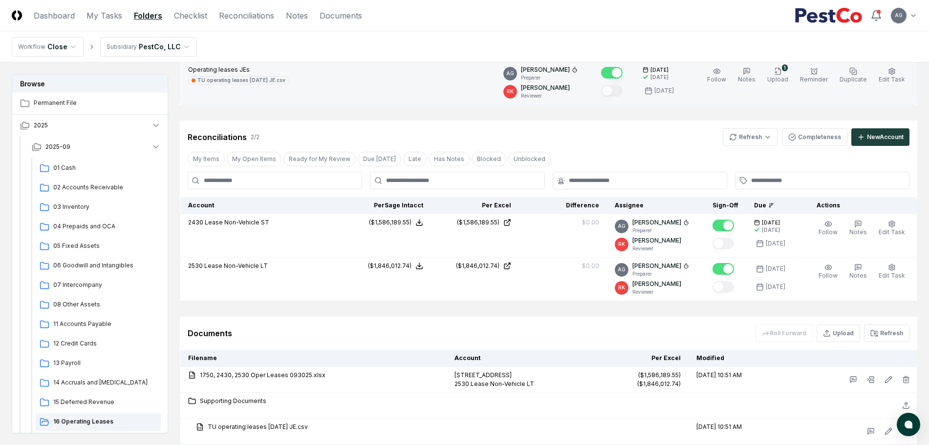
click at [619, 333] on div "Documents Roll Forward Upload Refresh" at bounding box center [548, 334] width 721 height 18
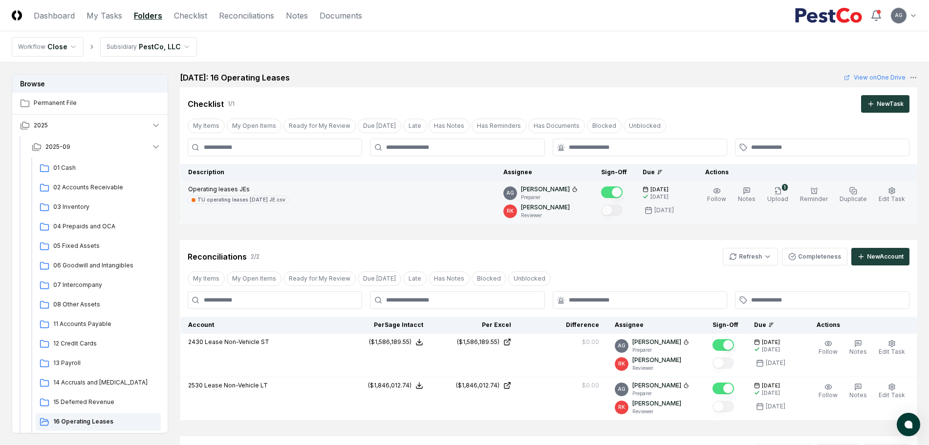
scroll to position [0, 0]
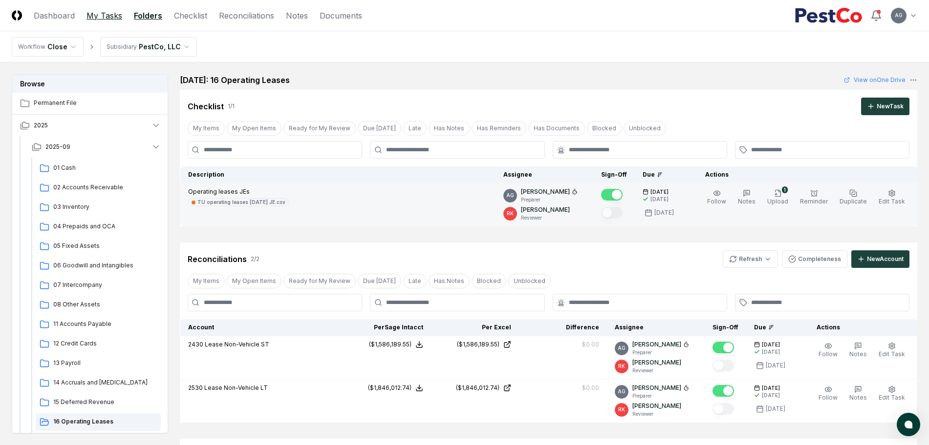
click at [104, 17] on link "My Tasks" at bounding box center [104, 16] width 36 height 12
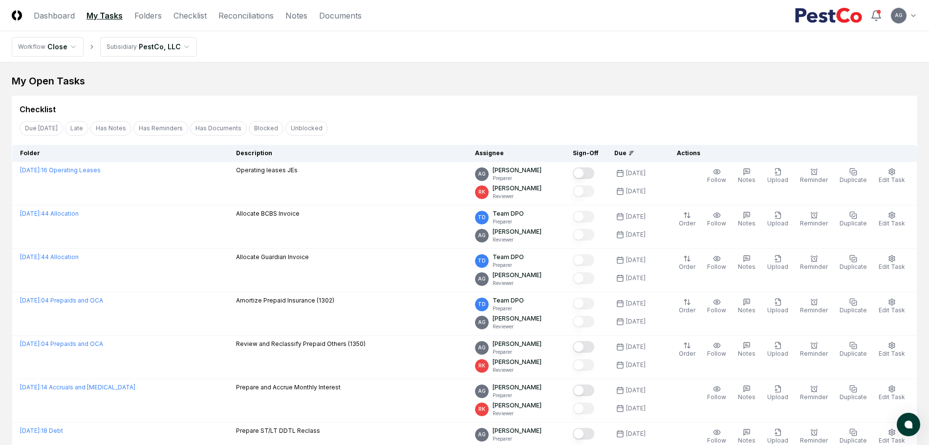
click at [501, 102] on div "Checklist" at bounding box center [464, 106] width 905 height 20
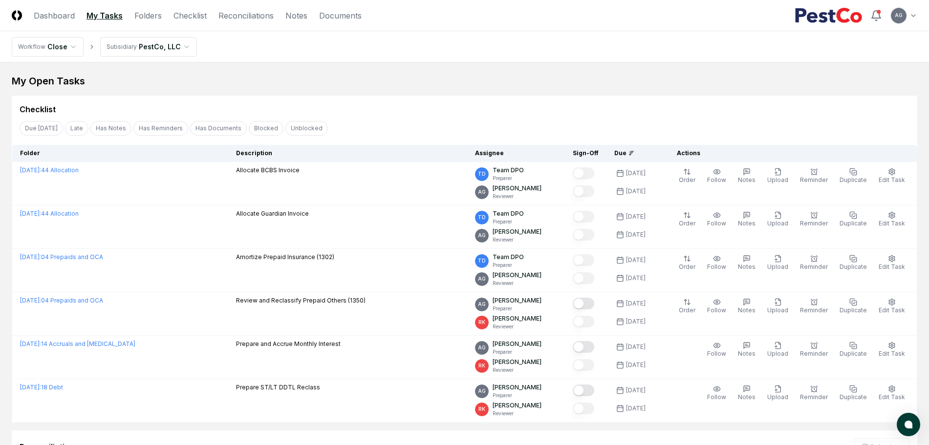
click at [455, 98] on div "Checklist" at bounding box center [464, 106] width 905 height 20
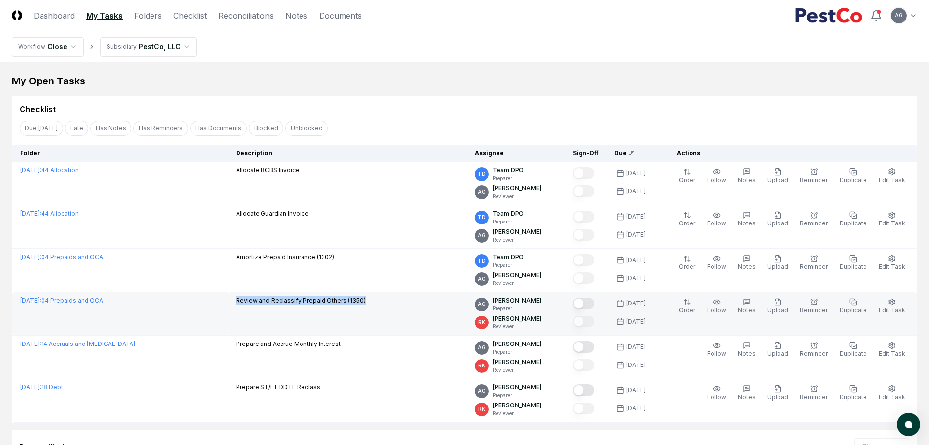
drag, startPoint x: 372, startPoint y: 301, endPoint x: 238, endPoint y: 306, distance: 133.9
click at [238, 306] on td "Review and Reclassify Prepaid Others (1350)" at bounding box center [347, 314] width 239 height 43
copy p "Review and Reclassify Prepaid Others (1350)"
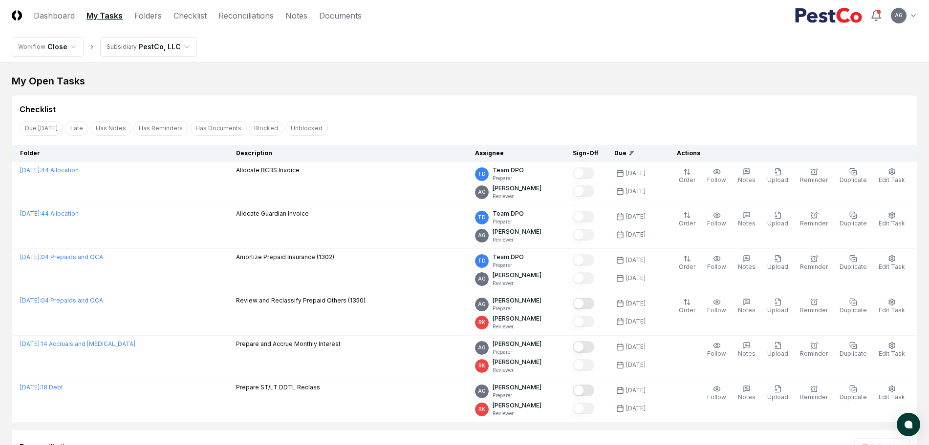
click at [483, 52] on nav "Workflow Close Subsidiary PestCo, LLC" at bounding box center [464, 46] width 929 height 31
